Goal: Task Accomplishment & Management: Manage account settings

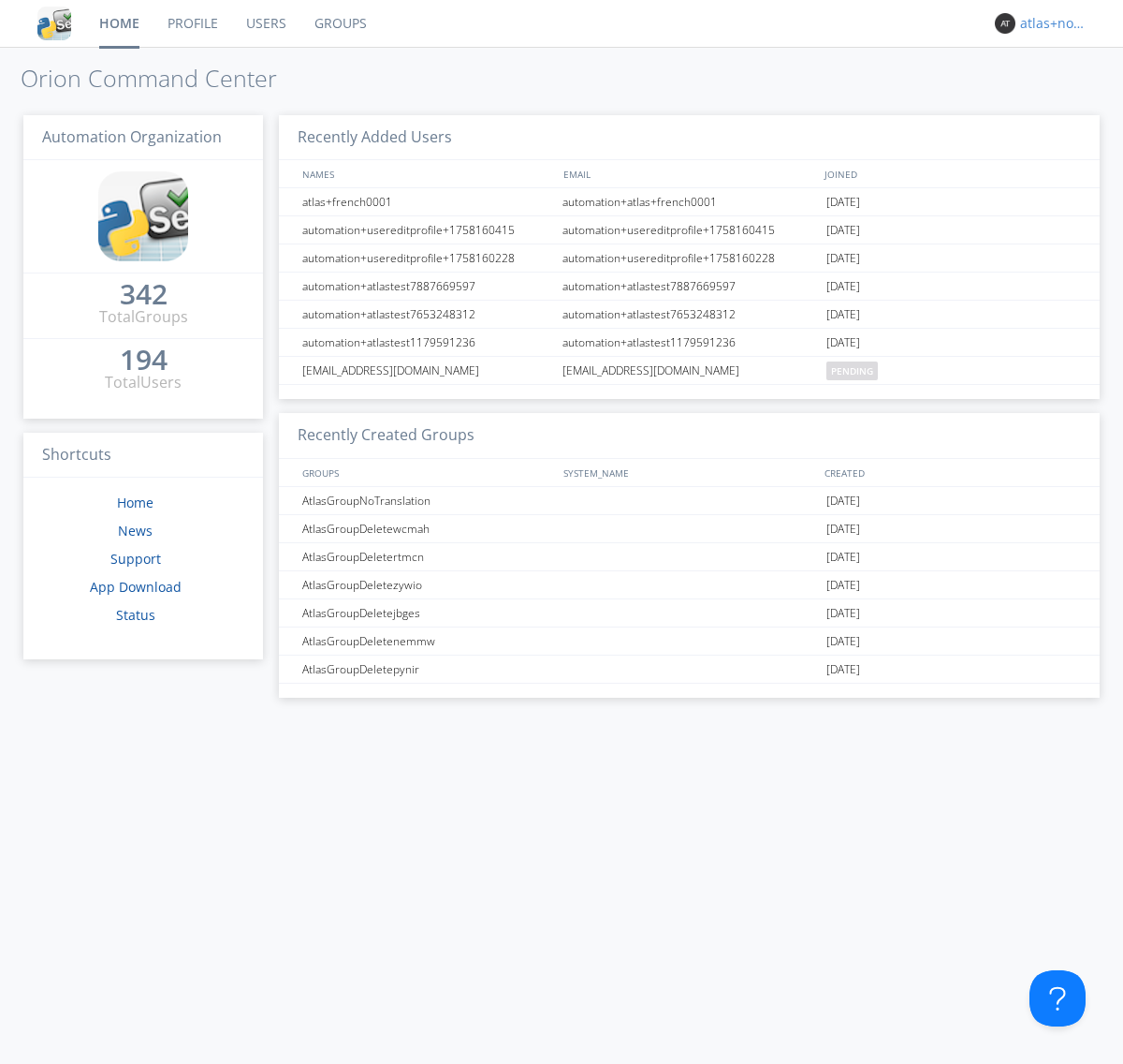
click at [1050, 23] on div "atlas+nodispatch" at bounding box center [1055, 22] width 70 height 18
click at [1064, 98] on div "Log Out" at bounding box center [1064, 99] width 96 height 34
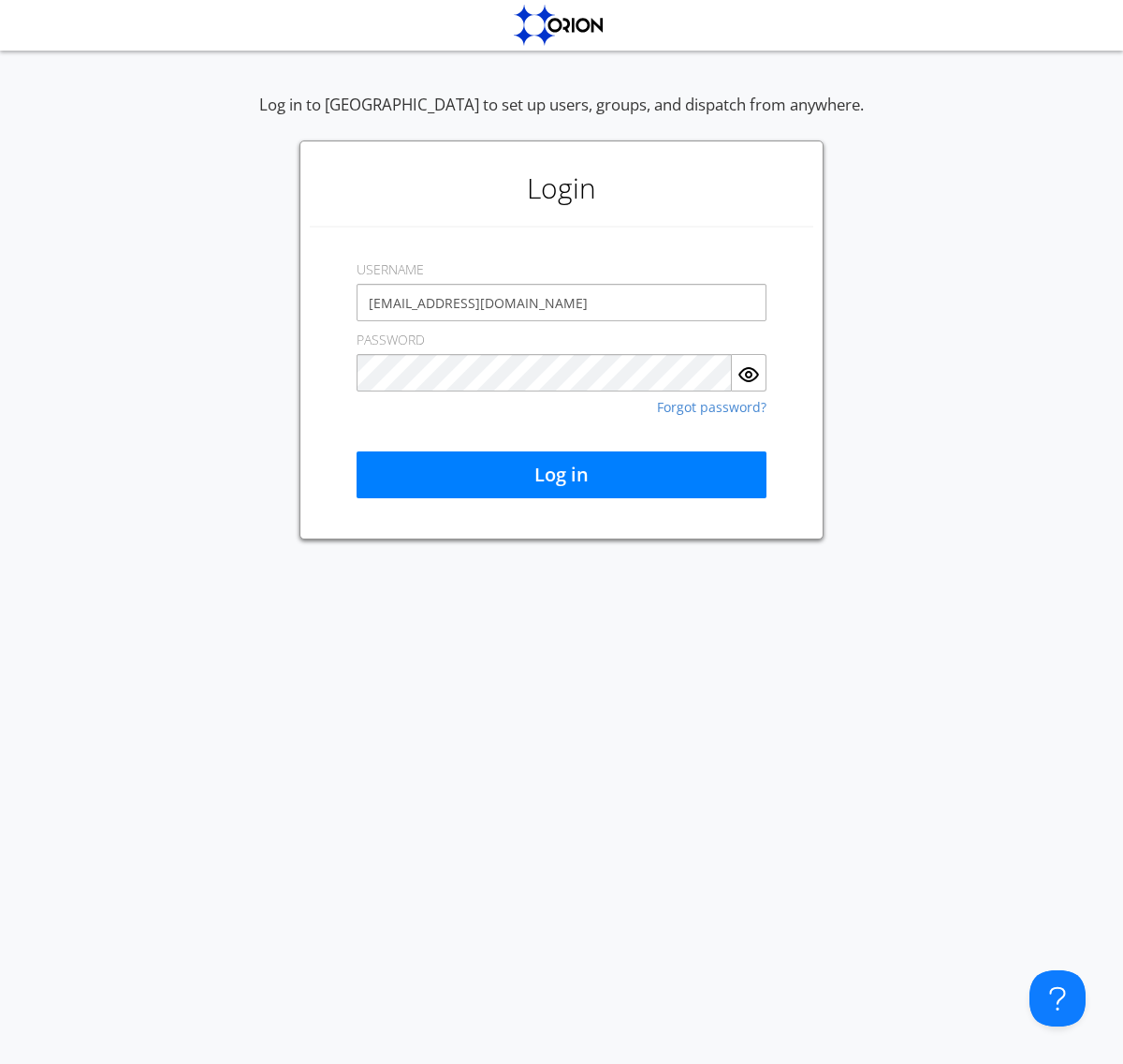
type input "[EMAIL_ADDRESS][DOMAIN_NAME]"
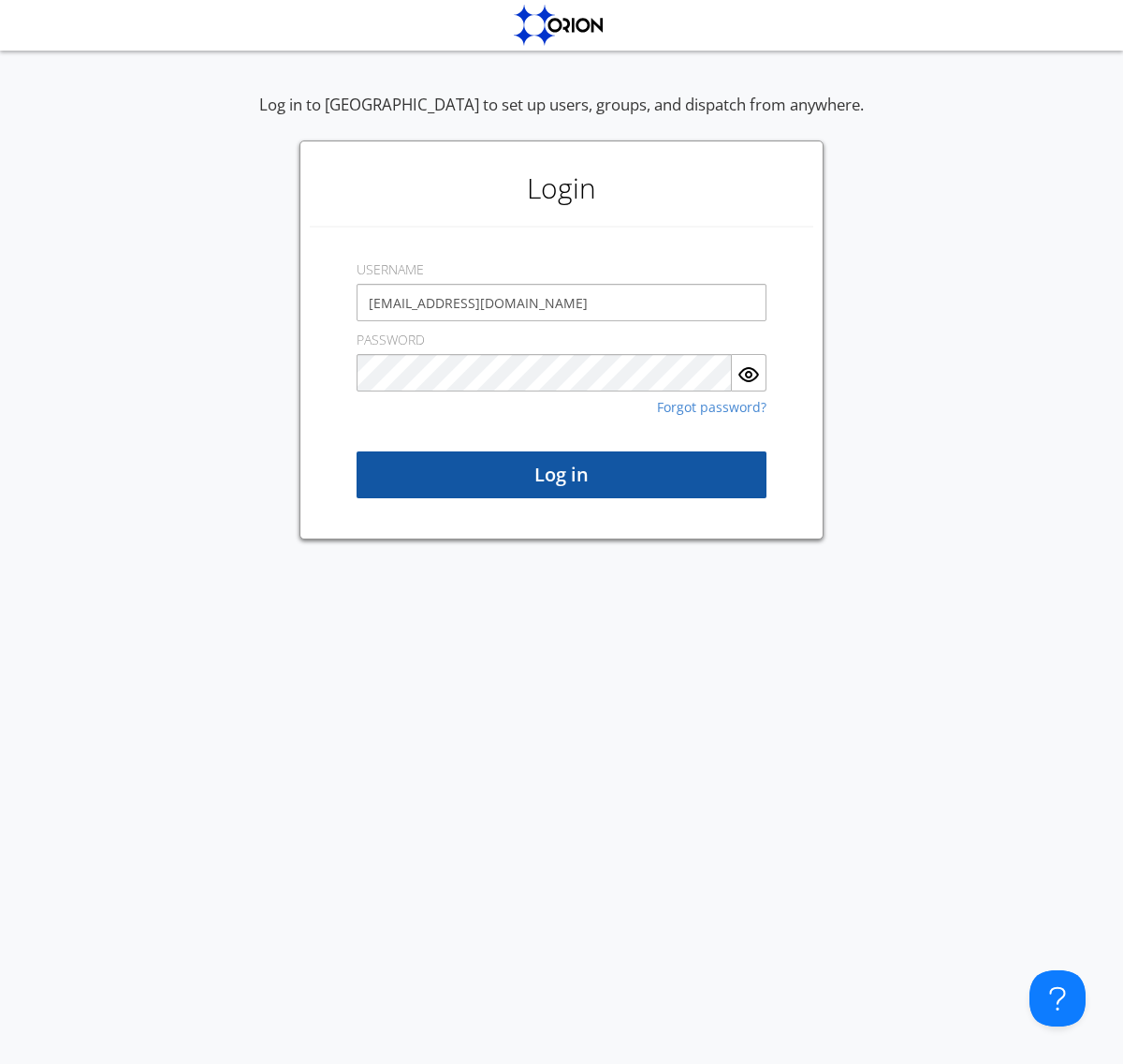
click at [562, 474] on button "Log in" at bounding box center [562, 474] width 410 height 47
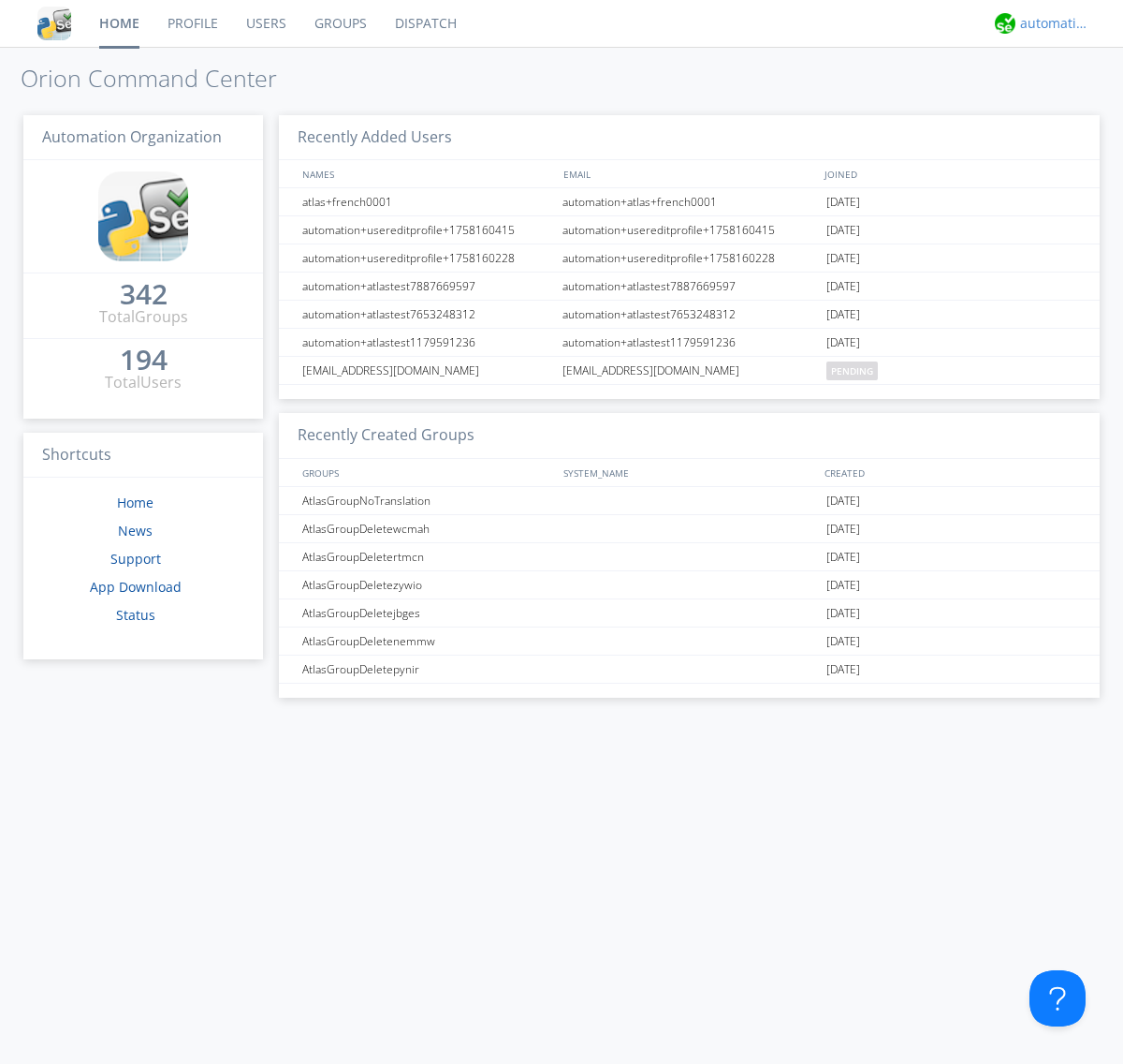
click at [1050, 23] on div "automation+atlas" at bounding box center [1055, 22] width 70 height 18
click at [1064, 98] on div "Log Out" at bounding box center [1064, 99] width 96 height 34
